Goal: Information Seeking & Learning: Find specific fact

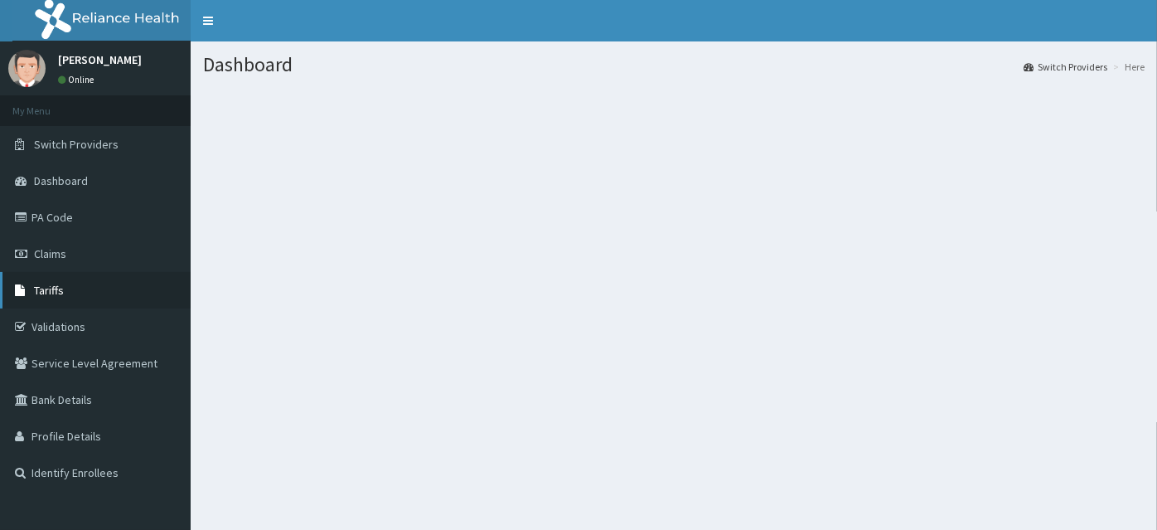
click at [68, 290] on link "Tariffs" at bounding box center [95, 290] width 191 height 36
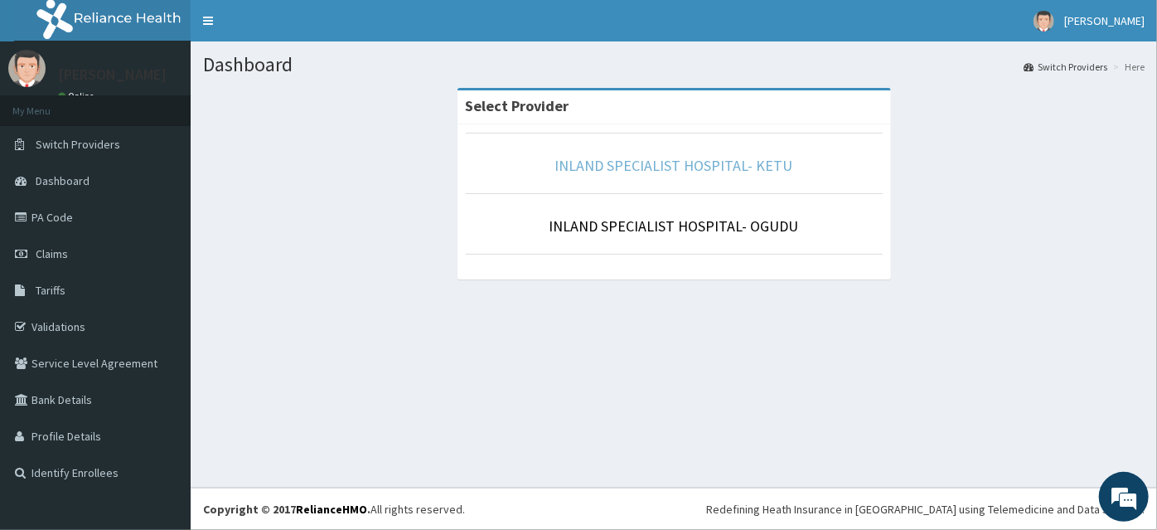
click at [695, 165] on link "INLAND SPECIALIST HOSPITAL- KETU" at bounding box center [674, 165] width 238 height 19
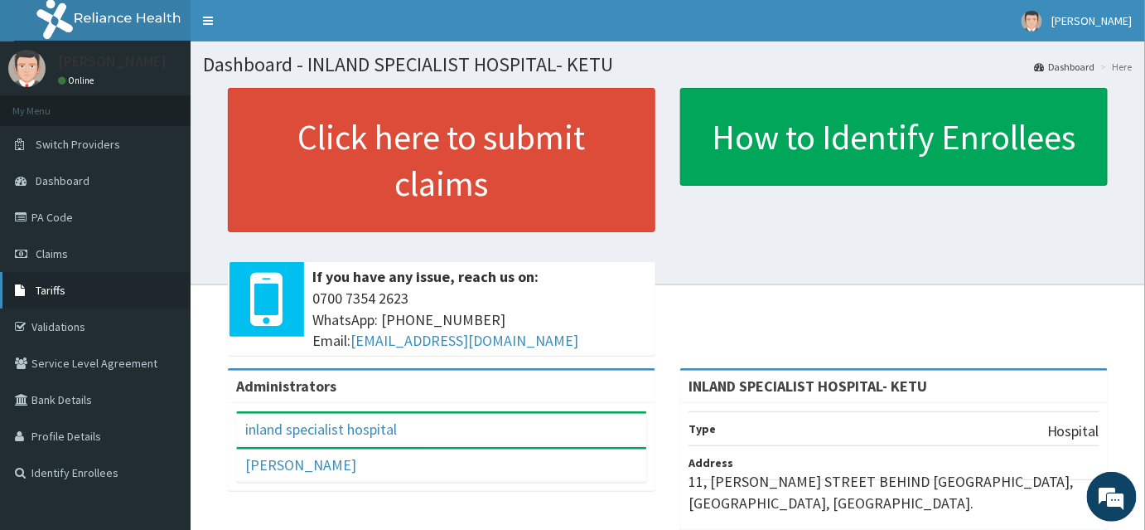
click at [56, 298] on link "Tariffs" at bounding box center [95, 290] width 191 height 36
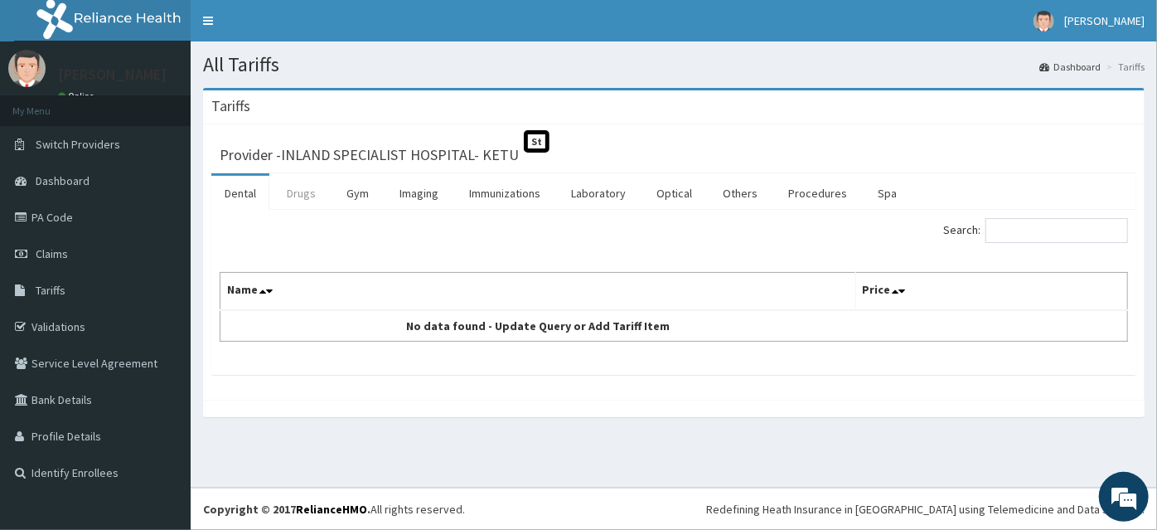
click at [305, 196] on link "Drugs" at bounding box center [302, 193] width 56 height 35
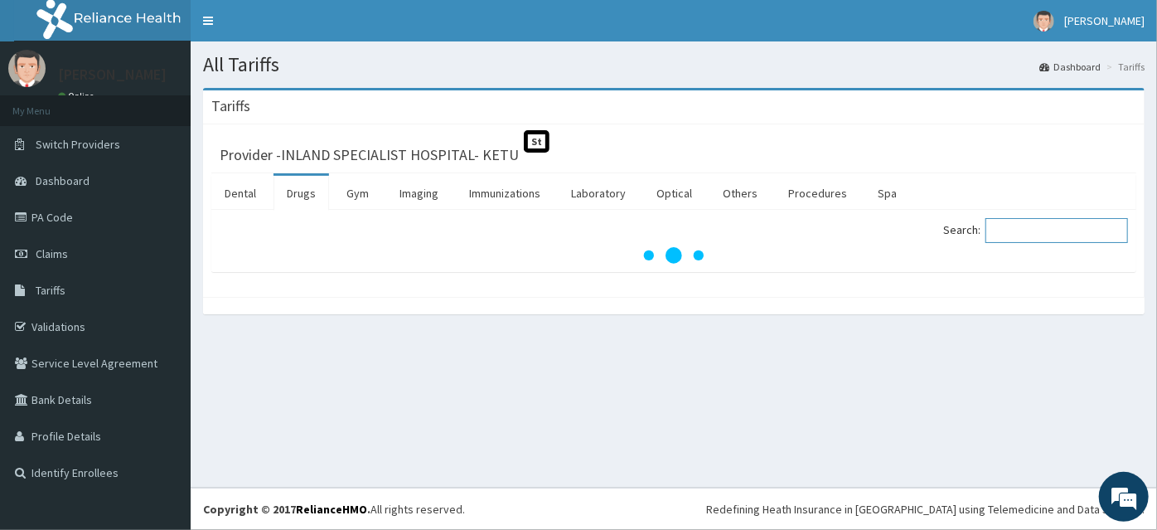
click at [1065, 232] on input "Search:" at bounding box center [1056, 230] width 143 height 25
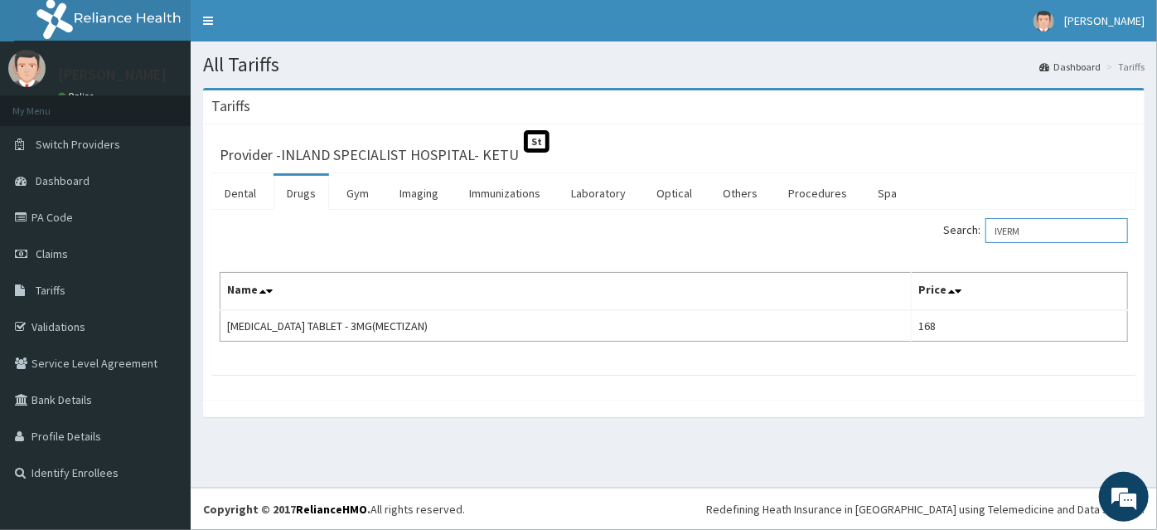
type input "IVERM"
click at [72, 211] on link "PA Code" at bounding box center [95, 217] width 191 height 36
